Goal: Book appointment/travel/reservation

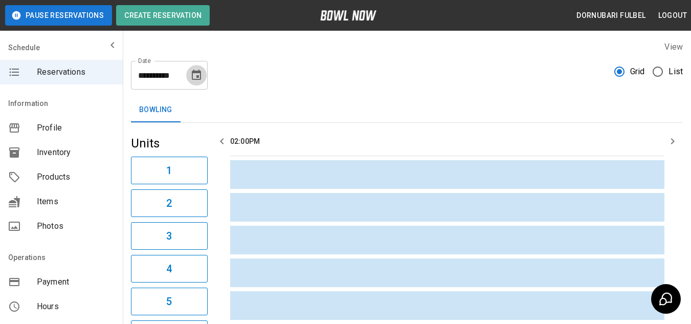
click at [195, 75] on icon "Choose date, selected date is Aug 18, 2025" at bounding box center [196, 75] width 12 height 12
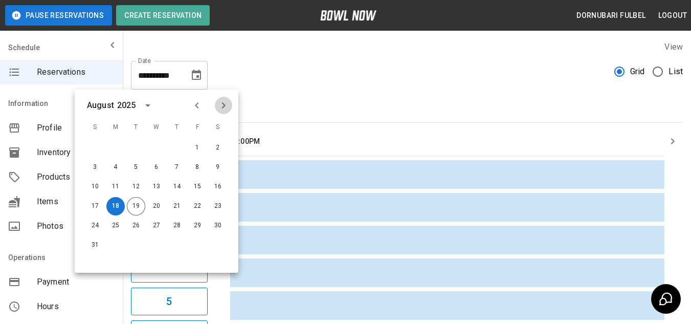
click at [224, 106] on icon "Next month" at bounding box center [224, 105] width 4 height 6
click at [200, 148] on button "3" at bounding box center [197, 148] width 18 height 18
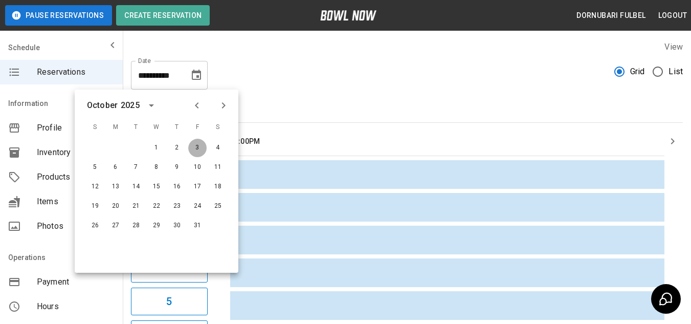
type input "**********"
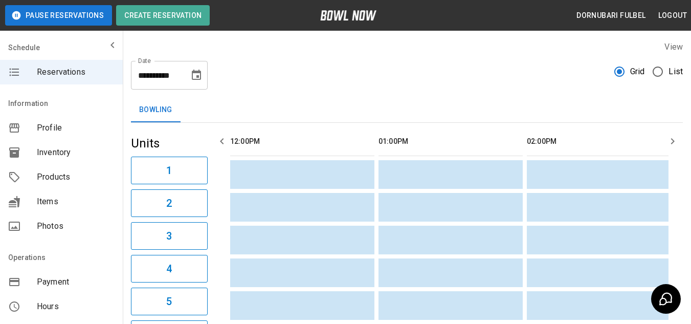
click at [672, 72] on span "List" at bounding box center [676, 72] width 14 height 12
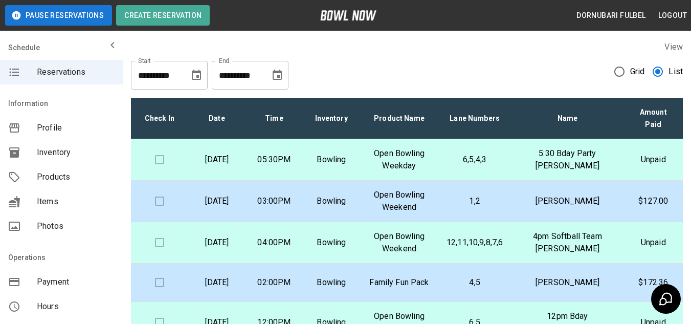
click at [478, 151] on td "6,5,4,3" at bounding box center [475, 159] width 73 height 41
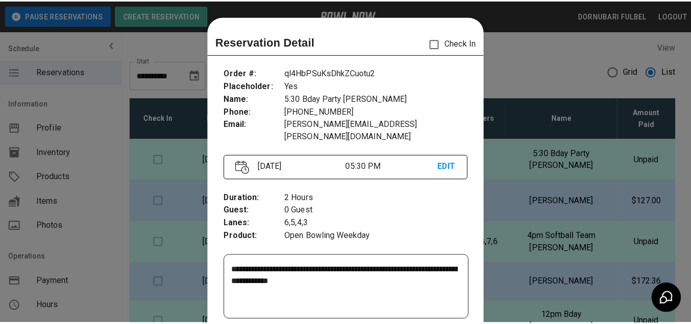
scroll to position [16, 0]
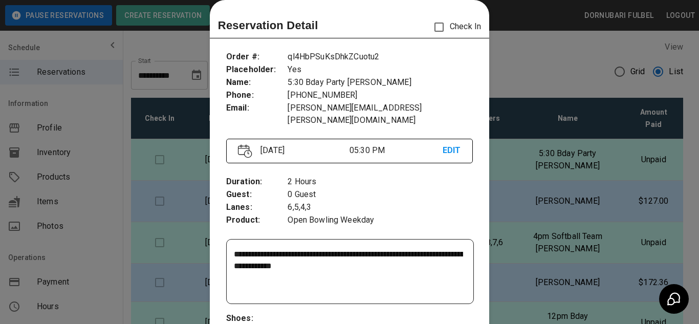
click at [537, 202] on div at bounding box center [349, 162] width 699 height 324
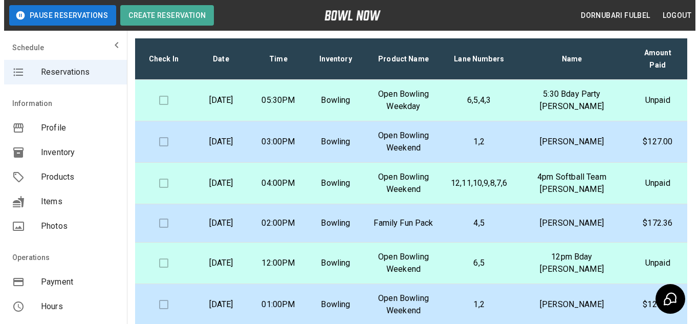
scroll to position [60, 0]
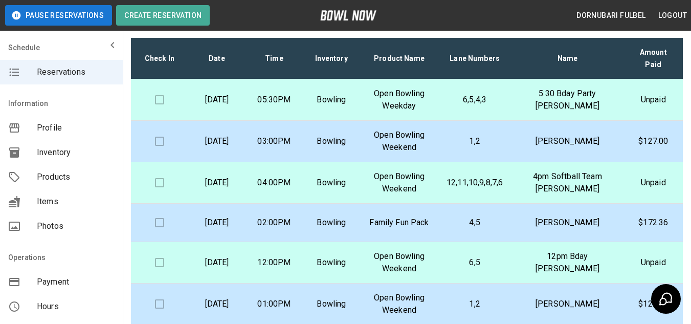
click at [439, 182] on td "Open Bowling Weekend" at bounding box center [399, 182] width 78 height 41
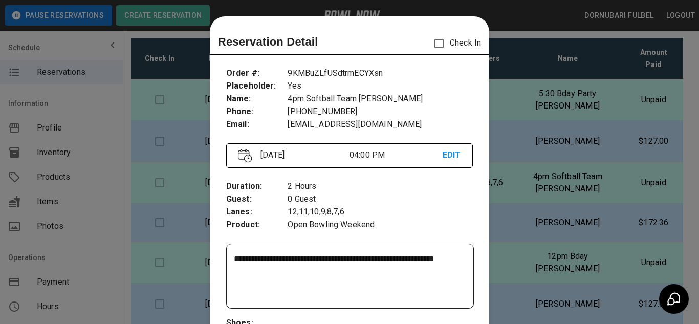
scroll to position [16, 0]
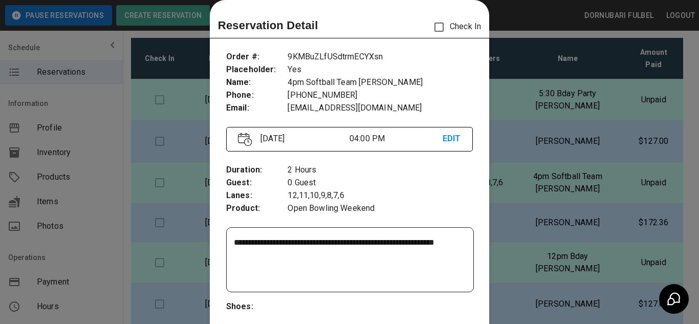
click at [422, 244] on textarea "**********" at bounding box center [348, 259] width 229 height 47
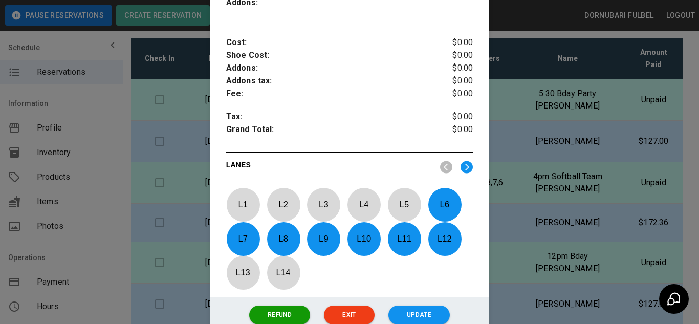
scroll to position [441, 0]
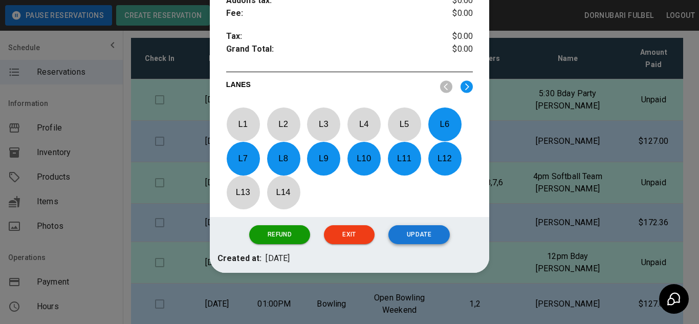
type textarea "**********"
click at [429, 233] on button "Update" at bounding box center [418, 234] width 61 height 19
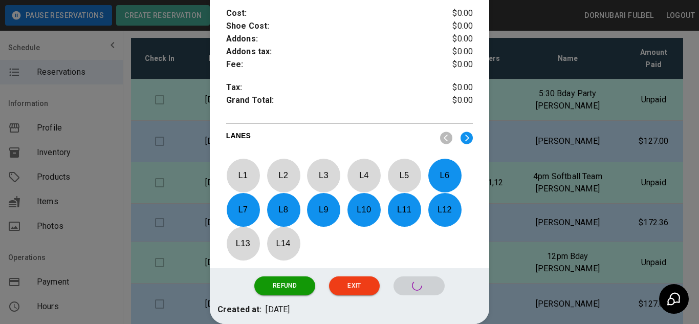
click at [567, 185] on p "4pm Softball Team [PERSON_NAME]" at bounding box center [567, 182] width 96 height 25
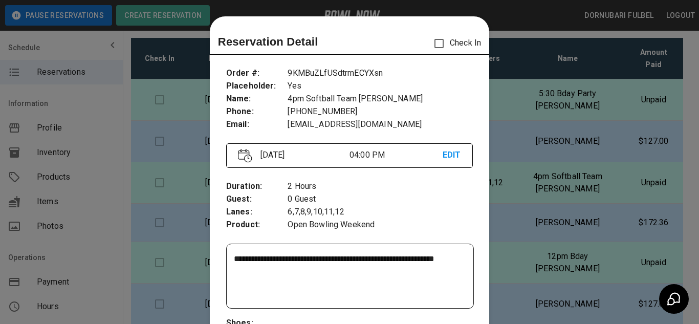
scroll to position [16, 0]
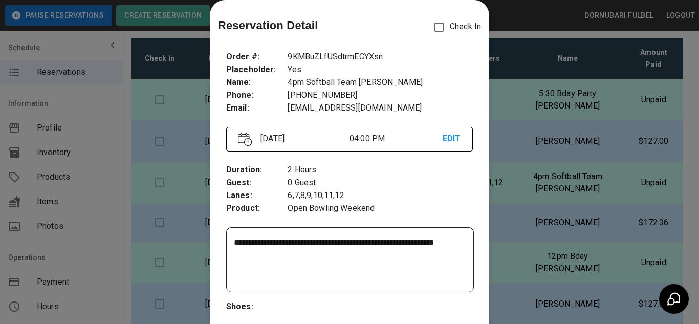
click at [529, 172] on div at bounding box center [349, 162] width 699 height 324
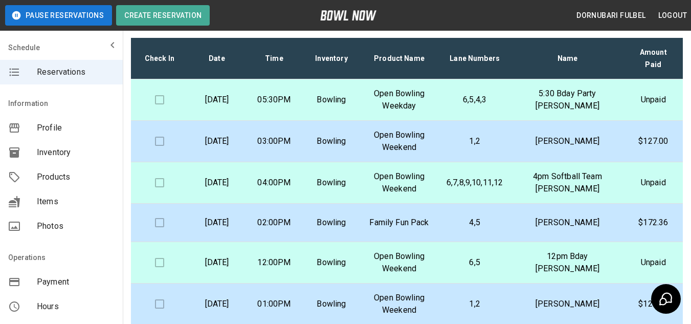
click at [473, 273] on td "6,5" at bounding box center [475, 262] width 73 height 41
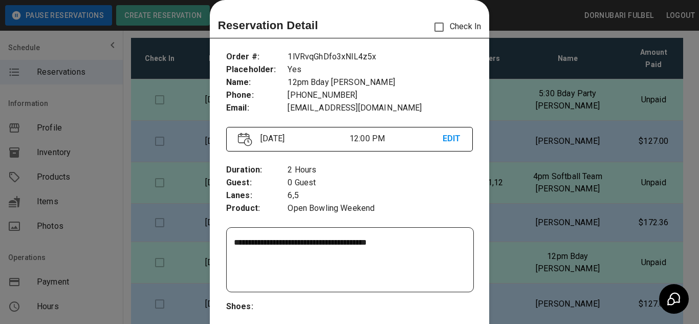
click at [517, 219] on div at bounding box center [349, 162] width 699 height 324
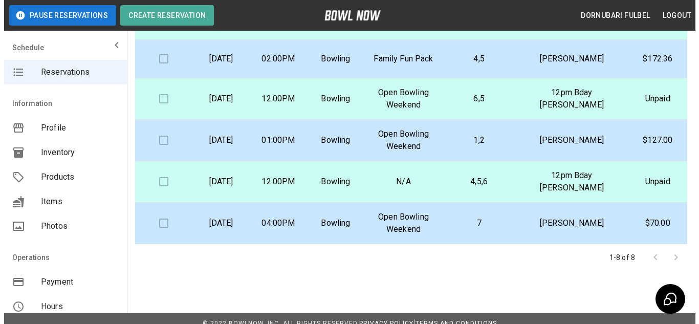
scroll to position [221, 0]
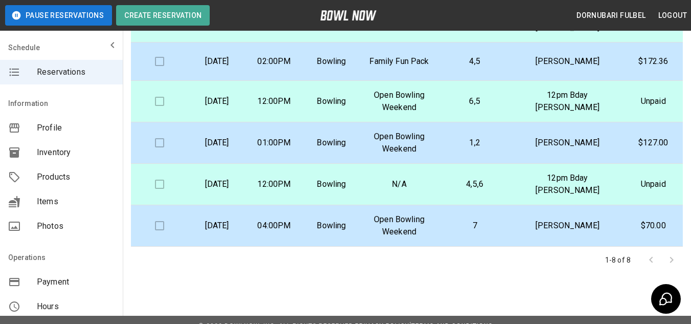
click at [439, 191] on td "N/A" at bounding box center [399, 184] width 78 height 41
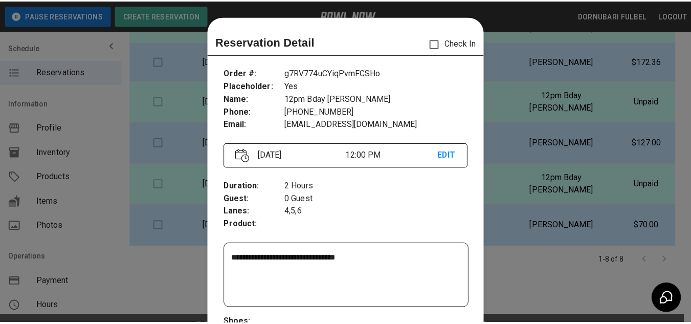
scroll to position [16, 0]
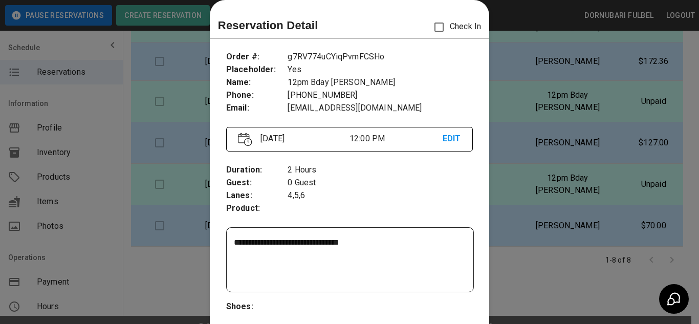
click at [541, 203] on div at bounding box center [349, 162] width 699 height 324
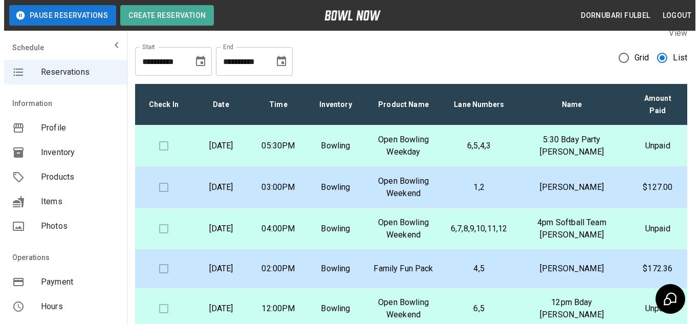
scroll to position [6, 0]
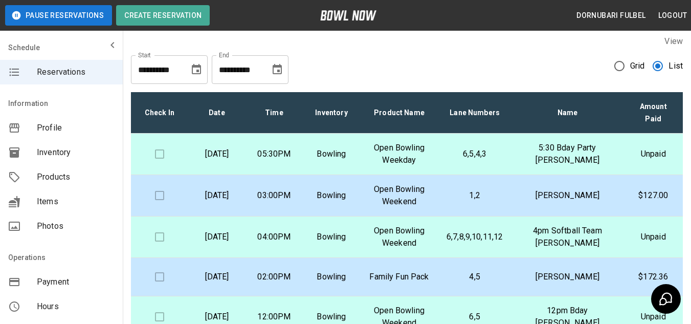
click at [287, 158] on p "05:30PM" at bounding box center [274, 154] width 41 height 12
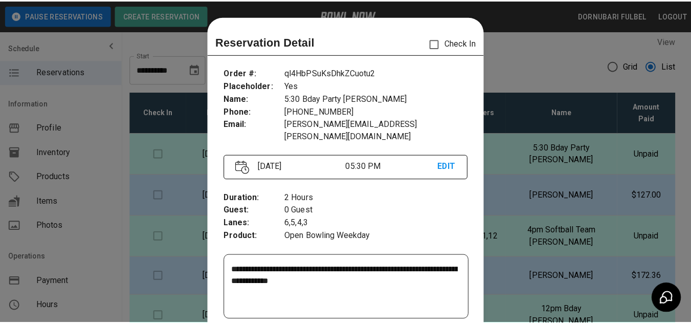
scroll to position [16, 0]
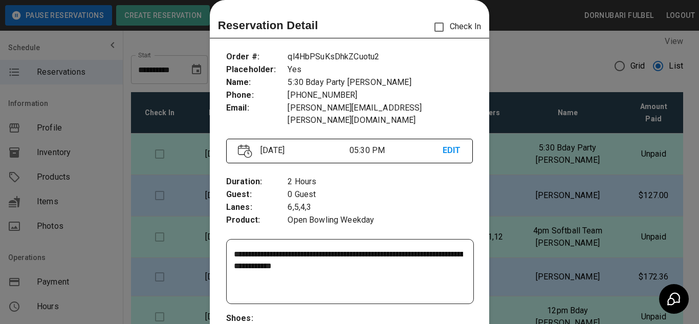
click at [493, 248] on div at bounding box center [349, 162] width 699 height 324
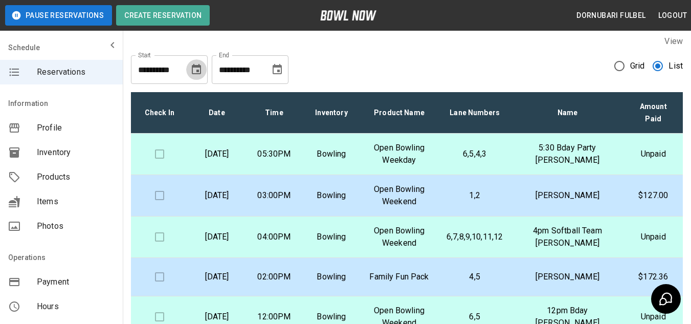
click at [193, 71] on icon "Choose date, selected date is Aug 18, 2025" at bounding box center [196, 69] width 9 height 10
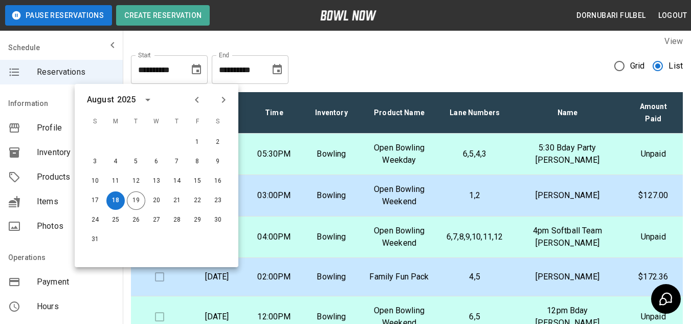
click at [633, 69] on span "Grid" at bounding box center [638, 66] width 15 height 12
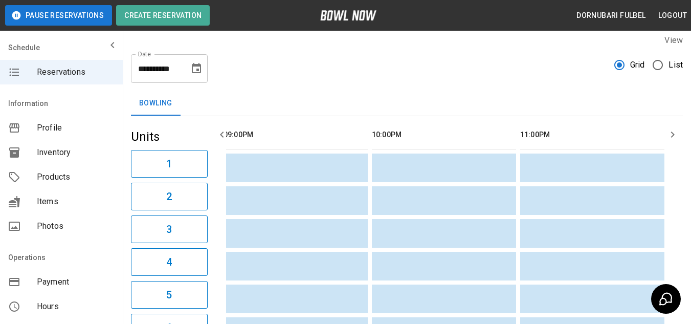
scroll to position [0, 0]
